Goal: Task Accomplishment & Management: Use online tool/utility

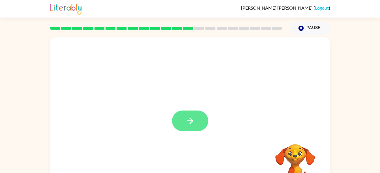
click at [191, 119] on icon "button" at bounding box center [190, 121] width 10 height 10
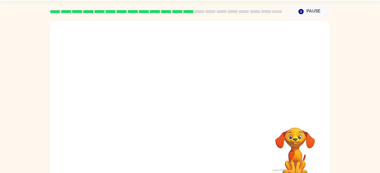
scroll to position [14, 0]
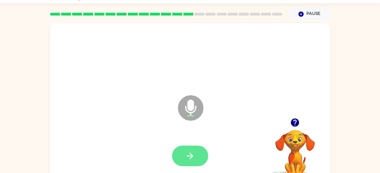
click at [196, 153] on button "button" at bounding box center [190, 156] width 36 height 21
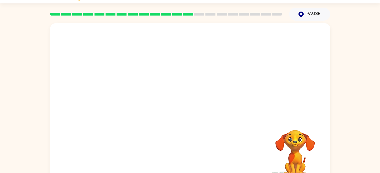
drag, startPoint x: 213, startPoint y: 80, endPoint x: 221, endPoint y: 83, distance: 8.7
click at [218, 82] on div at bounding box center [190, 70] width 280 height 95
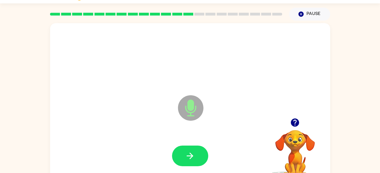
click at [221, 83] on div "Microphone The Microphone is here when it is your turn to talk" at bounding box center [190, 103] width 280 height 161
click at [191, 170] on div at bounding box center [190, 156] width 268 height 46
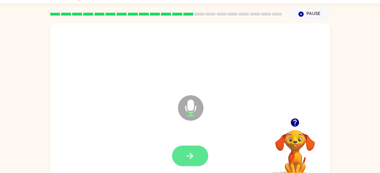
click at [205, 160] on button "button" at bounding box center [190, 156] width 36 height 21
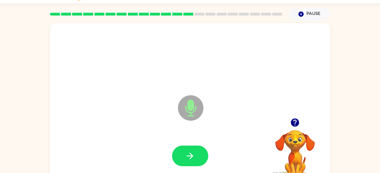
click at [221, 83] on div "Microphone The Microphone is here when it is your turn to talk" at bounding box center [190, 103] width 280 height 161
click at [191, 40] on div at bounding box center [190, 57] width 268 height 46
click at [294, 126] on icon "button" at bounding box center [294, 122] width 8 height 8
click at [298, 120] on icon "button" at bounding box center [295, 123] width 10 height 10
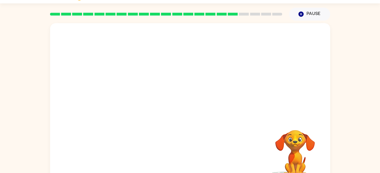
scroll to position [26, 0]
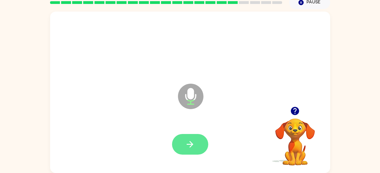
click at [189, 144] on icon "button" at bounding box center [190, 144] width 6 height 6
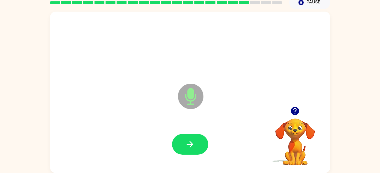
click at [294, 114] on icon "button" at bounding box center [294, 111] width 8 height 8
click at [35, 138] on div "Microphone The Microphone is here when it is your turn to talk Your browser mus…" at bounding box center [190, 91] width 380 height 164
click at [299, 113] on icon "button" at bounding box center [295, 111] width 10 height 10
click at [290, 107] on icon "button" at bounding box center [295, 111] width 10 height 10
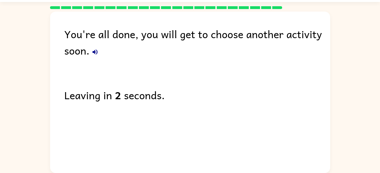
click at [325, 141] on div "You're all done, you will get to choose another activity soon. Leaving in 2 sec…" at bounding box center [190, 91] width 280 height 159
click at [94, 54] on icon "button" at bounding box center [95, 52] width 7 height 7
